Goal: Navigation & Orientation: Find specific page/section

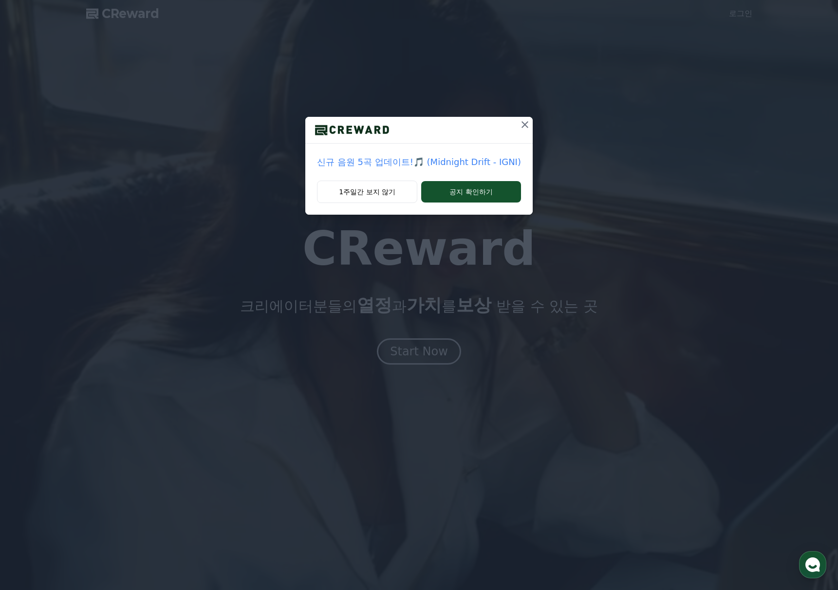
click at [523, 126] on icon at bounding box center [525, 125] width 12 height 12
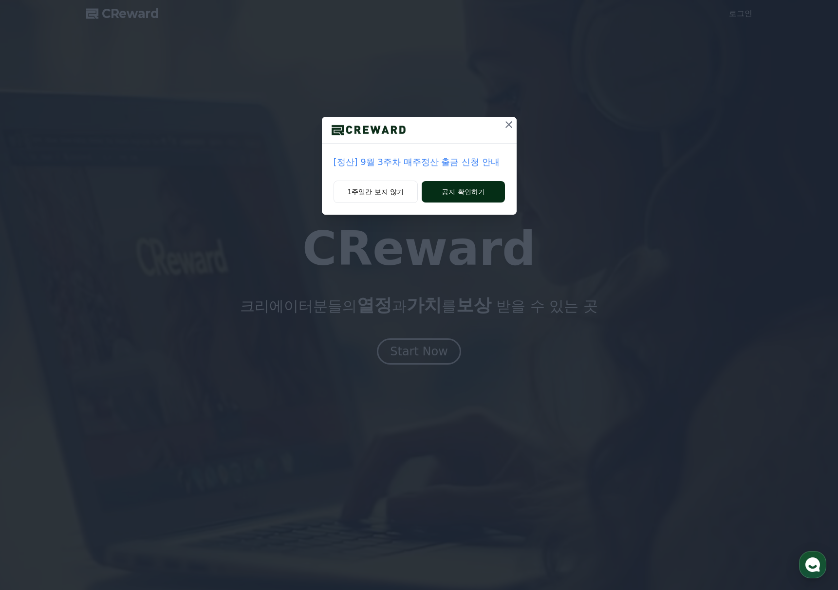
click at [445, 192] on button "공지 확인하기" at bounding box center [463, 191] width 83 height 21
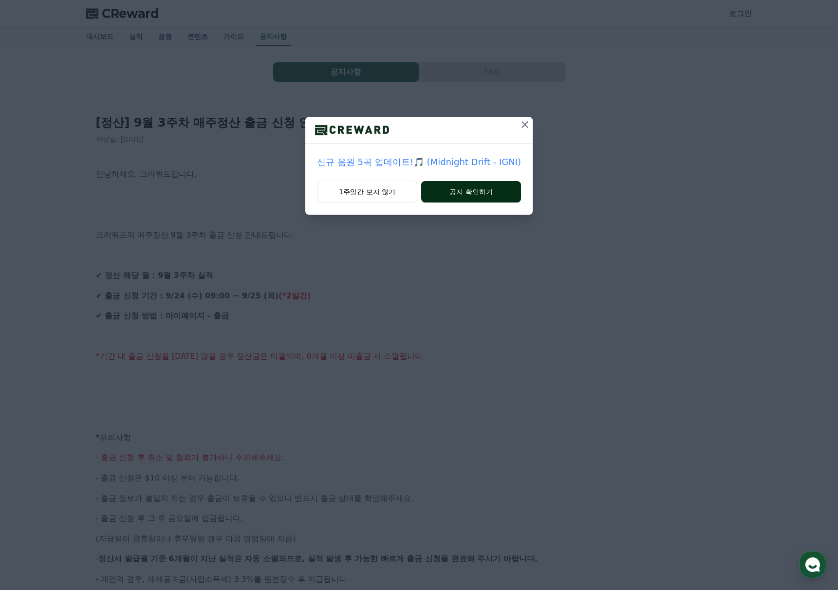
click at [463, 192] on button "공지 확인하기" at bounding box center [471, 191] width 100 height 21
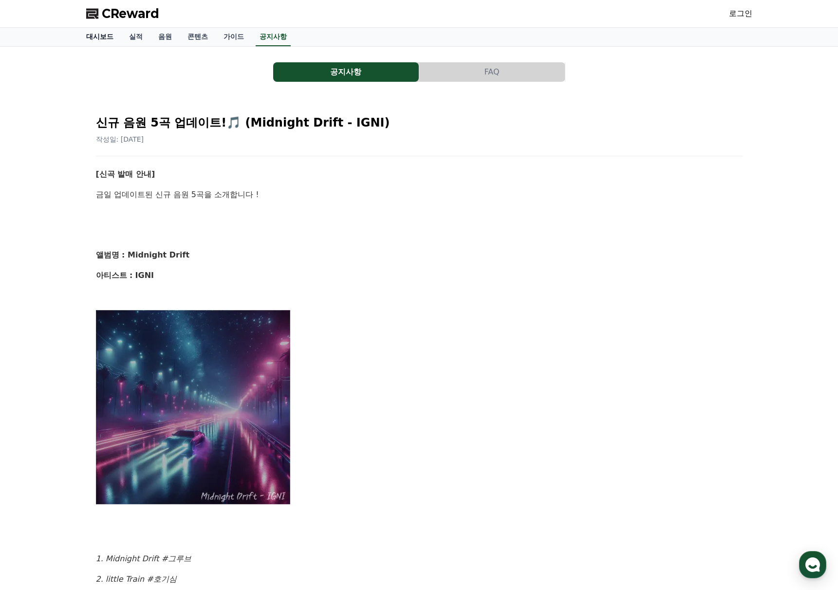
click at [108, 39] on link "대시보드" at bounding box center [99, 37] width 43 height 19
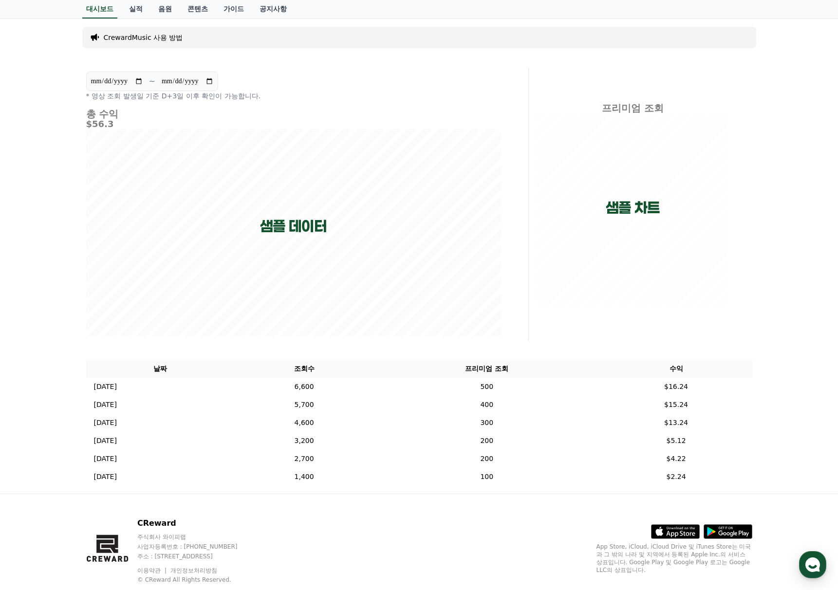
scroll to position [53, 0]
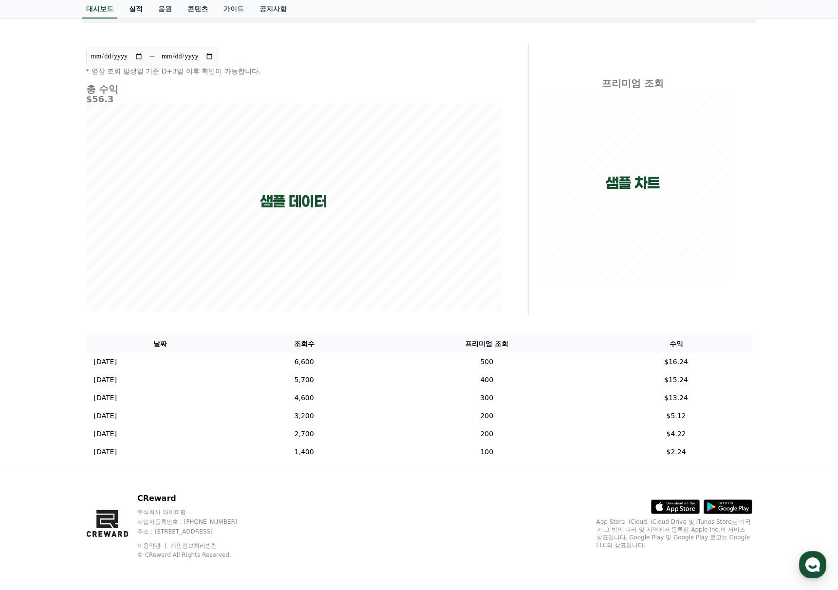
click at [138, 7] on link "실적" at bounding box center [135, 9] width 29 height 19
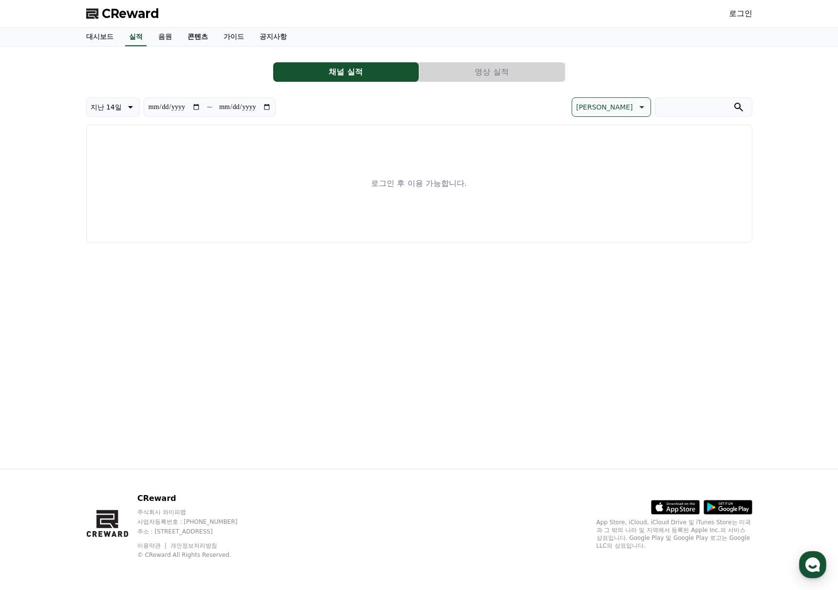
click at [191, 36] on link "콘텐츠" at bounding box center [198, 37] width 36 height 19
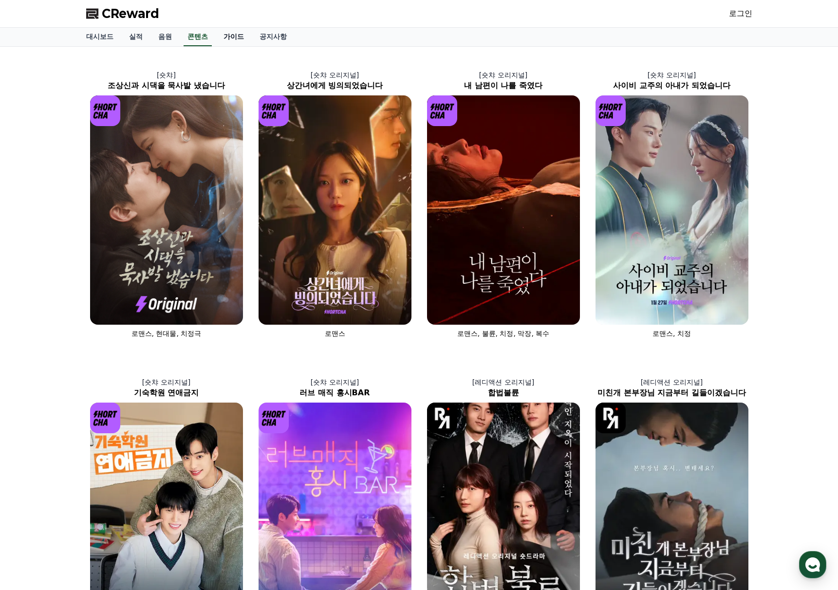
click at [242, 36] on link "가이드" at bounding box center [234, 37] width 36 height 19
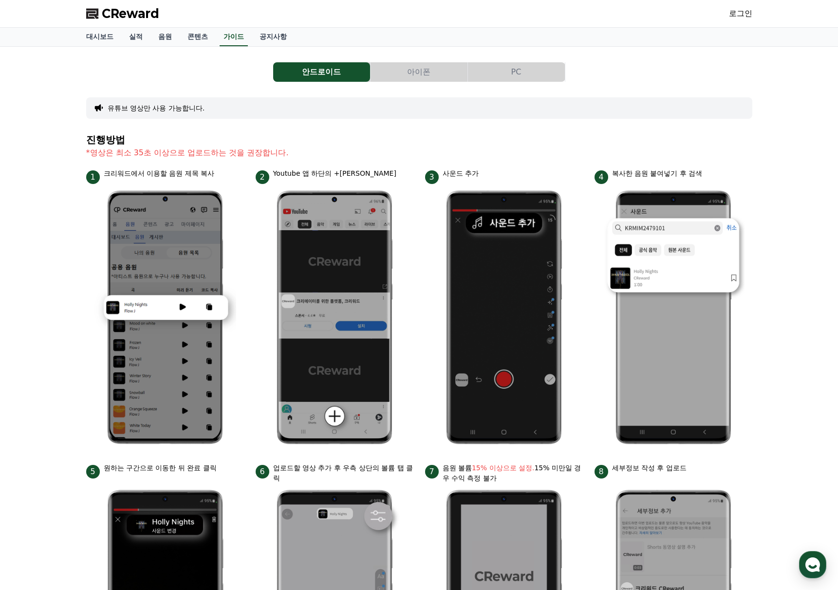
click at [517, 73] on button "PC" at bounding box center [516, 71] width 97 height 19
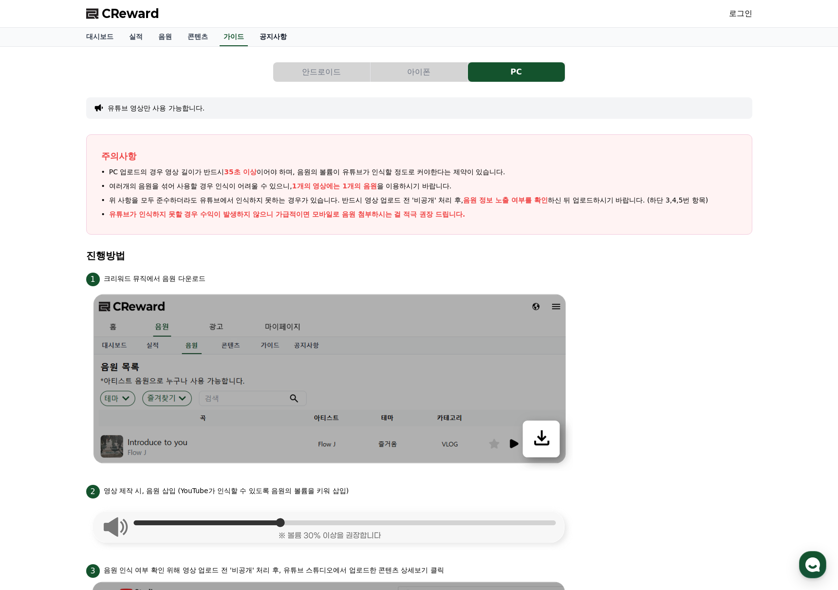
click at [283, 34] on link "공지사항" at bounding box center [273, 37] width 43 height 19
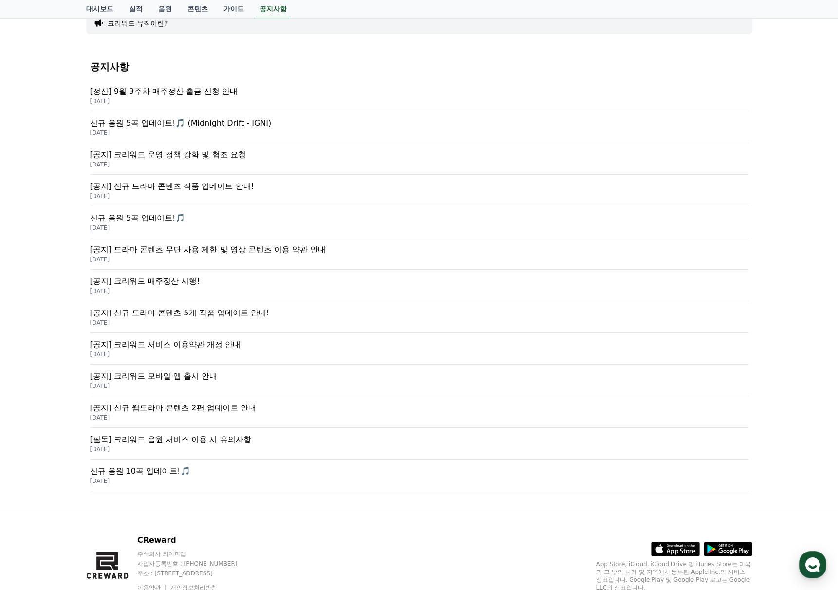
scroll to position [127, 0]
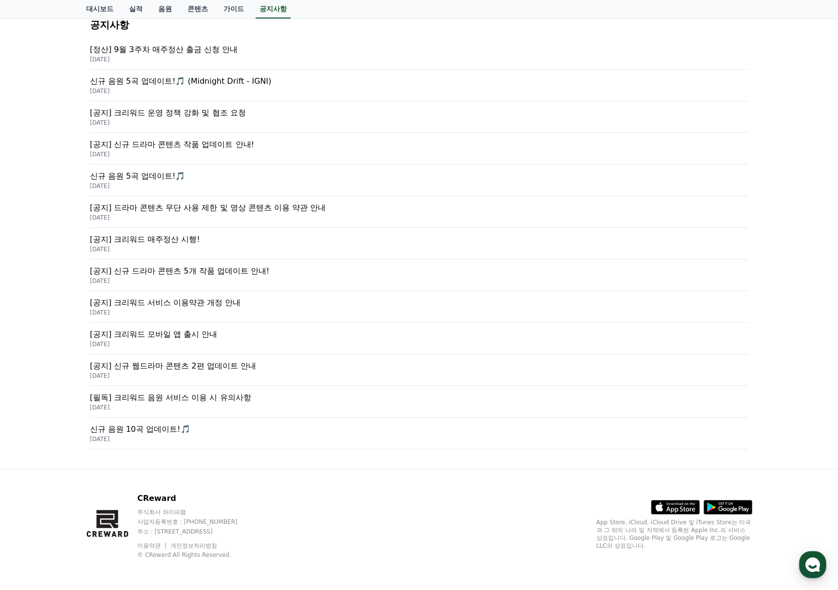
click at [108, 525] on polygon at bounding box center [104, 521] width 17 height 13
click at [169, 502] on p "CReward" at bounding box center [196, 499] width 119 height 12
click at [169, 514] on p "주식회사 와이피랩" at bounding box center [196, 512] width 119 height 8
click at [256, 539] on div "CReward 주식회사 와이피랩 사업자등록번호 : [PHONE_NUMBER] 주소 : [STREET_ADDRESS] 이용약관 개인정보처리방침 …" at bounding box center [196, 526] width 119 height 66
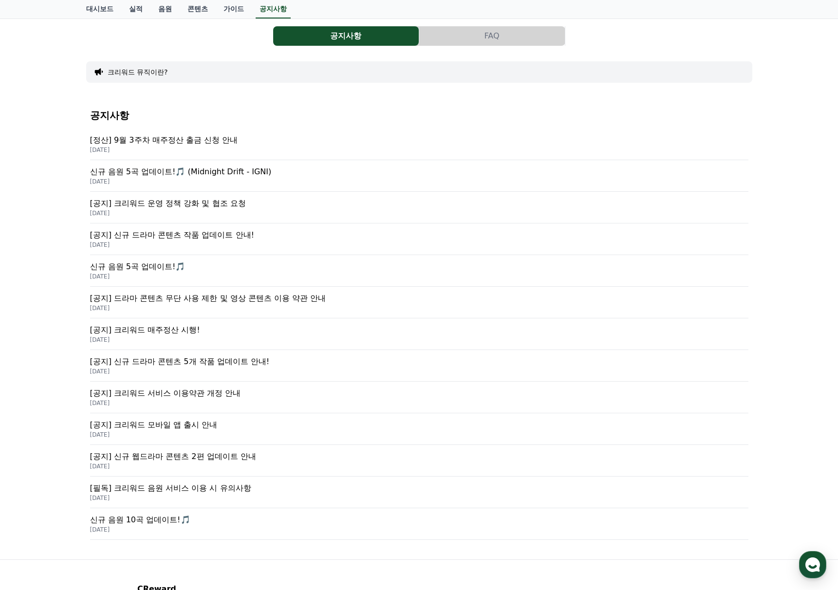
scroll to position [0, 0]
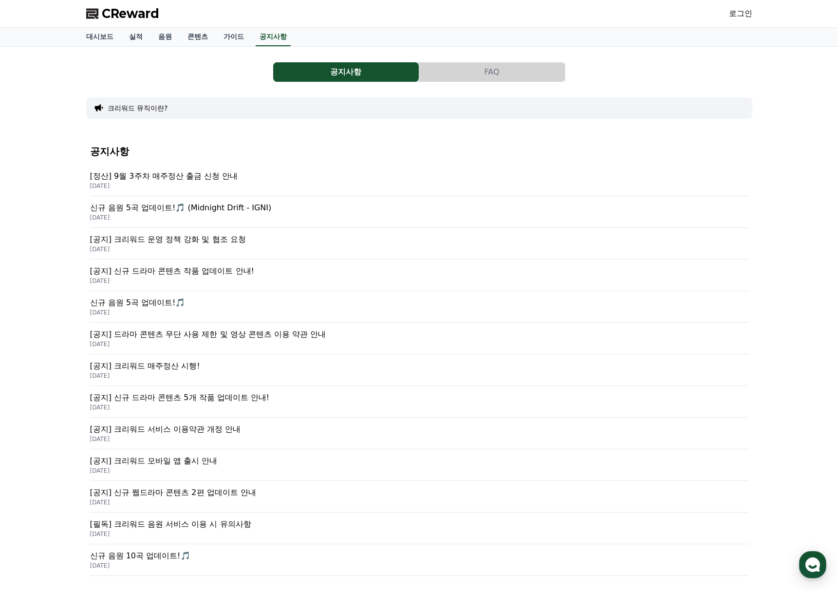
click at [141, 11] on span "CReward" at bounding box center [130, 14] width 57 height 16
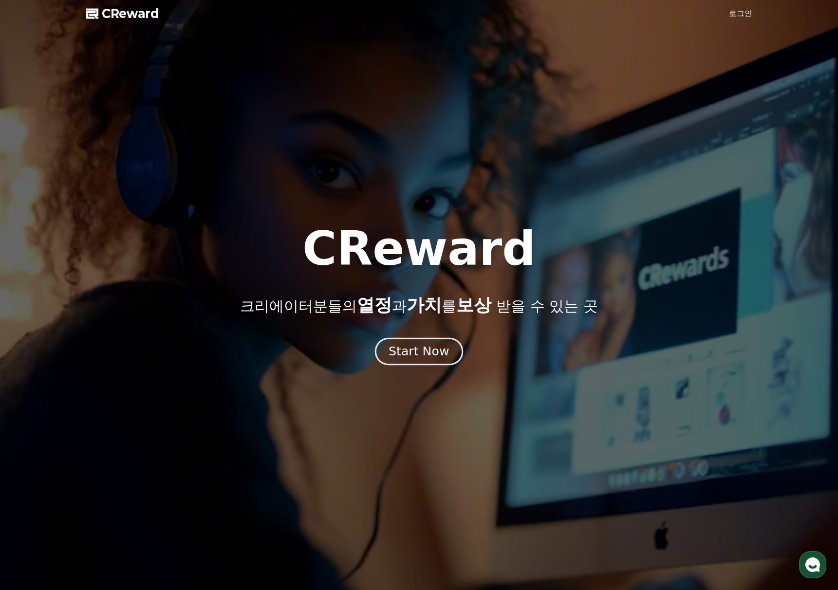
click at [418, 355] on div "Start Now" at bounding box center [419, 351] width 60 height 17
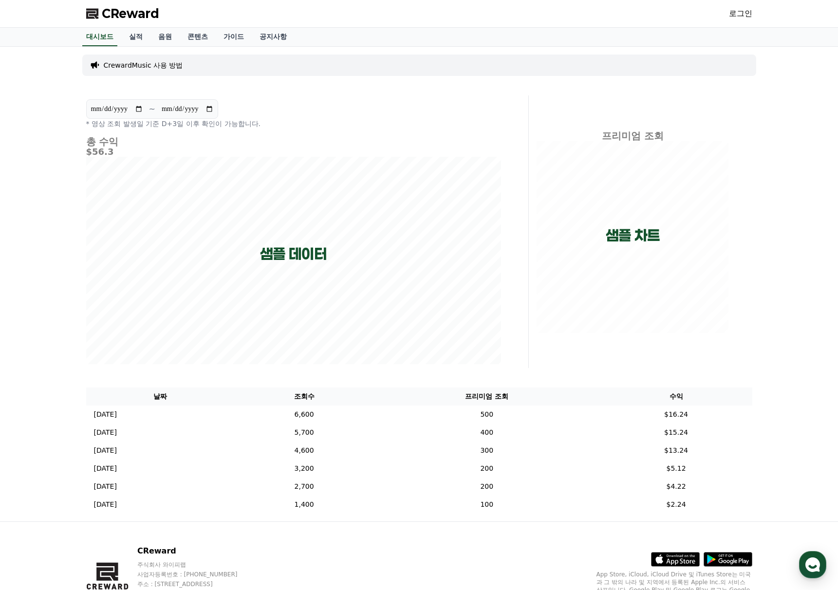
click at [164, 67] on p "CrewardMusic 사용 방법" at bounding box center [143, 65] width 79 height 10
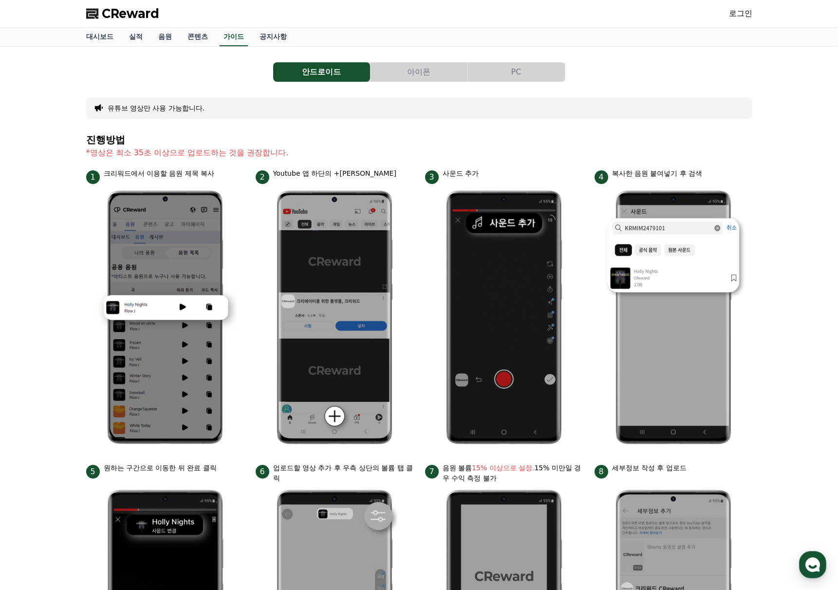
click at [101, 16] on link "CReward" at bounding box center [122, 14] width 73 height 16
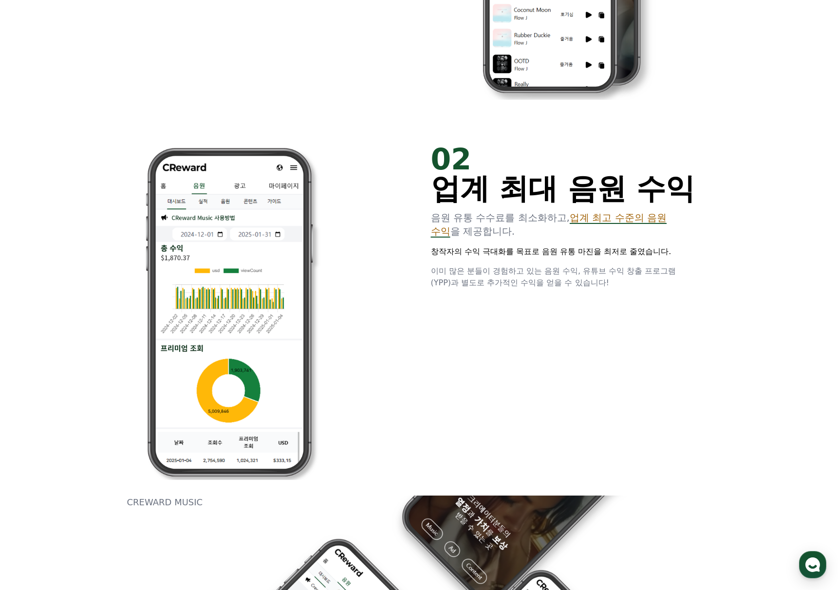
scroll to position [925, 0]
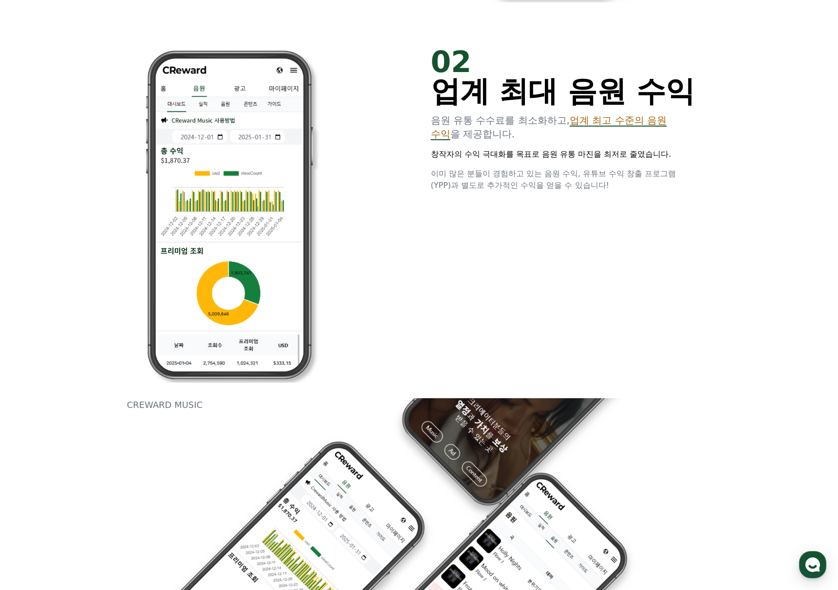
click at [619, 126] on span "업계 최고 수준의 음원 수익" at bounding box center [549, 126] width 236 height 25
click at [624, 119] on span "업계 최고 수준의 음원 수익" at bounding box center [549, 126] width 236 height 25
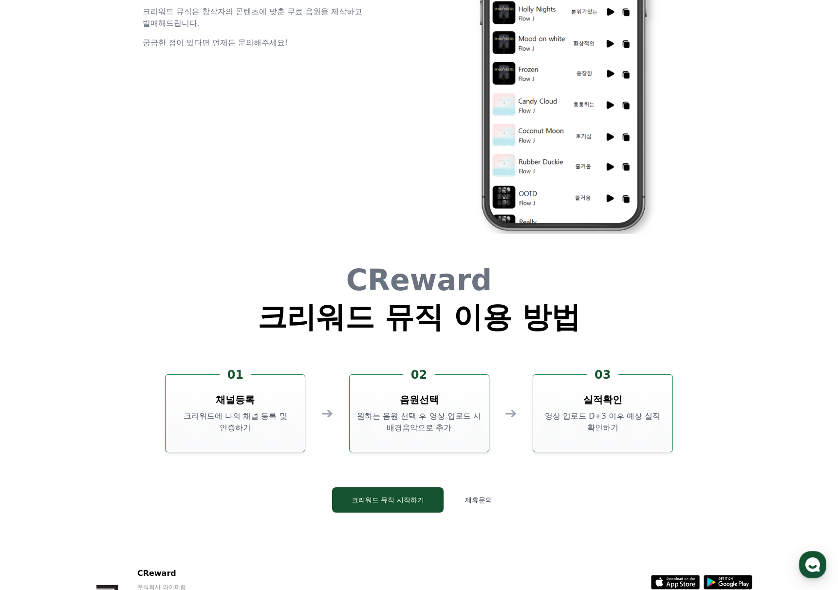
scroll to position [2639, 0]
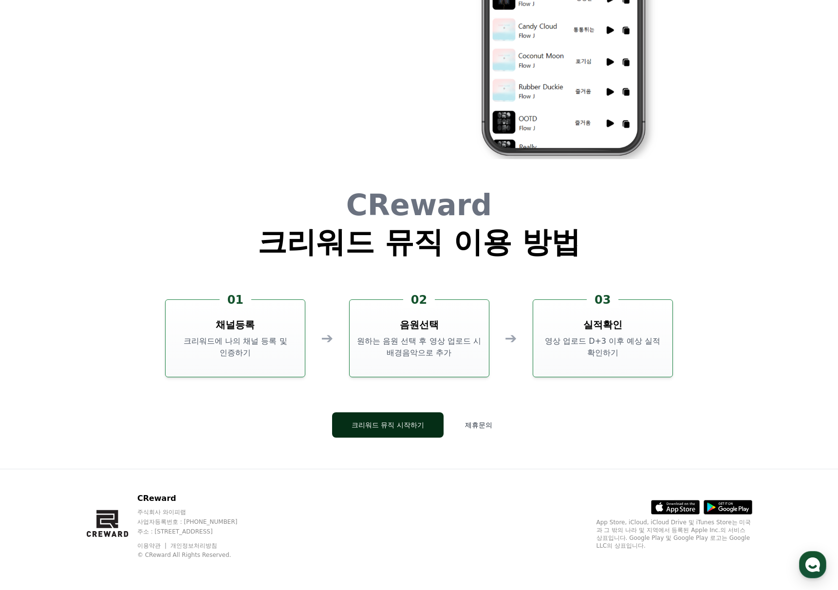
click at [397, 427] on button "크리워드 뮤직 시작하기" at bounding box center [388, 425] width 112 height 25
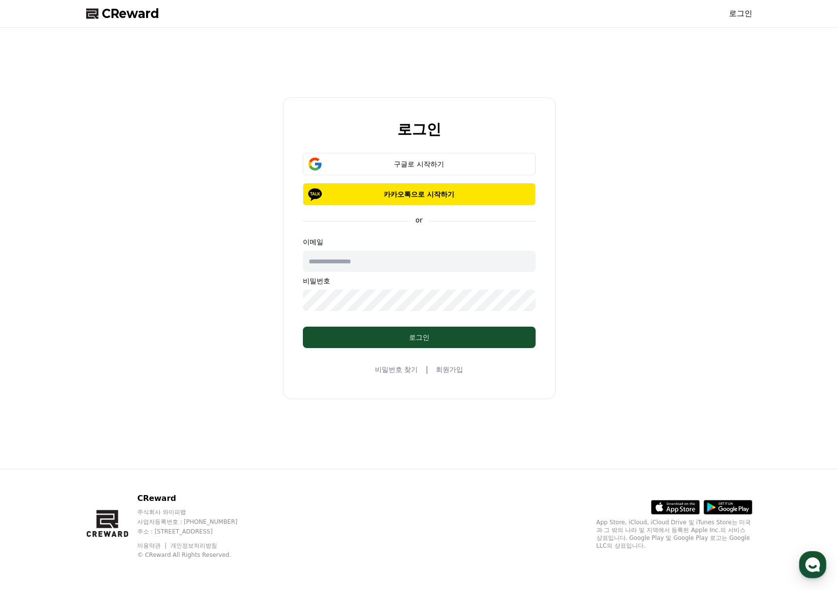
click at [650, 88] on div "로그인 구글로 시작하기 카카오톡으로 시작하기 or 이메일 비밀번호 로그인 비밀번호 찾기 | 회원가입" at bounding box center [419, 248] width 674 height 433
